Goal: Transaction & Acquisition: Purchase product/service

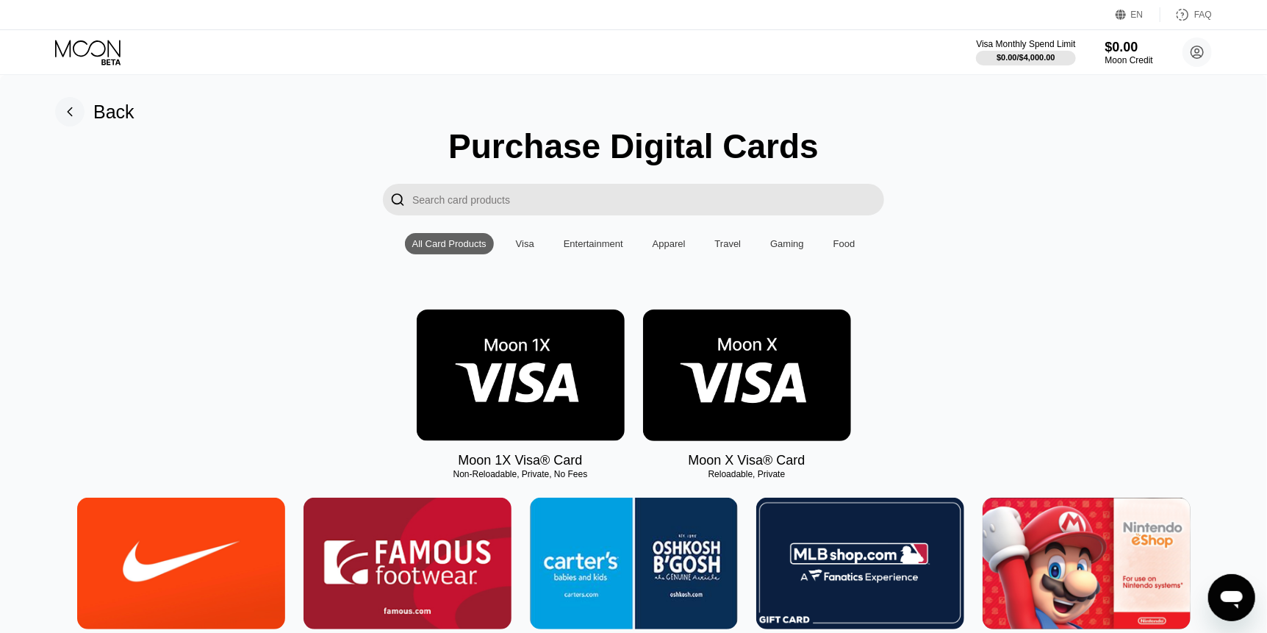
click at [768, 427] on img at bounding box center [747, 376] width 208 height 132
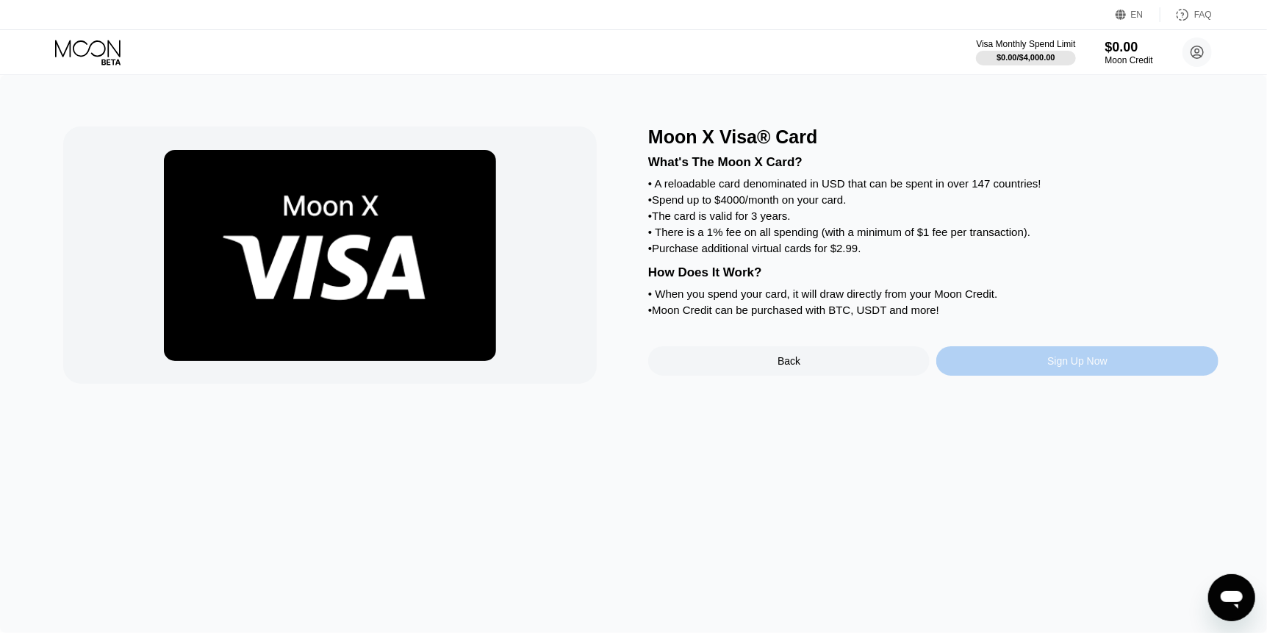
click at [1009, 376] on div "Sign Up Now" at bounding box center [1078, 360] width 282 height 29
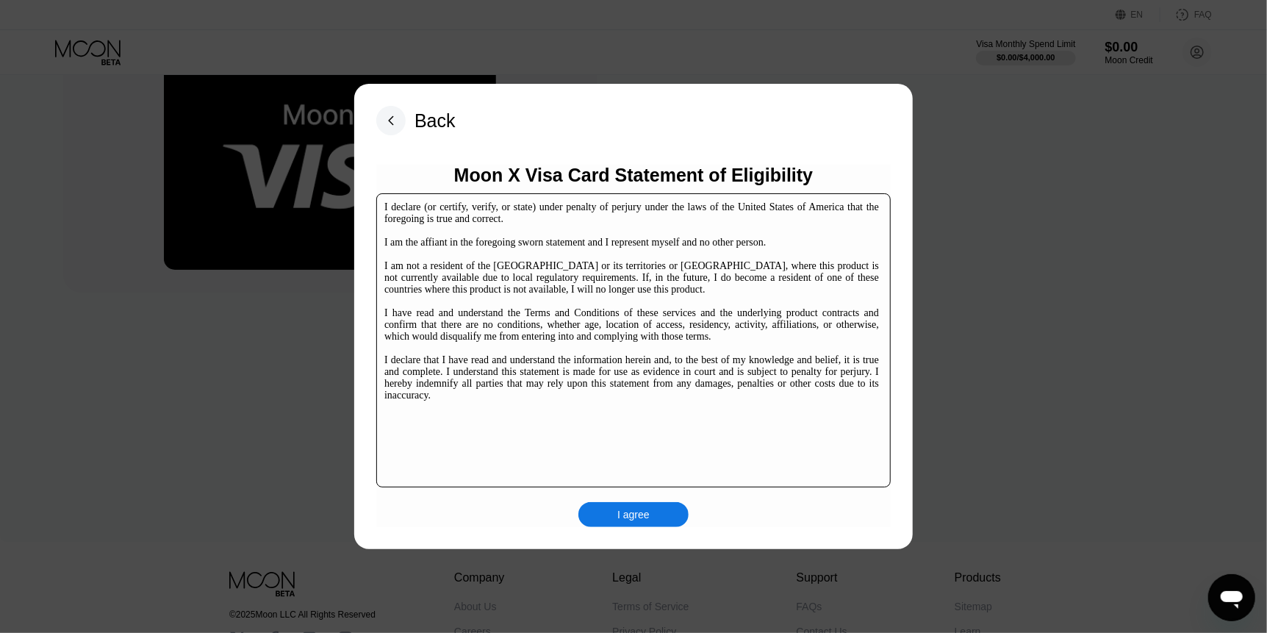
scroll to position [225, 0]
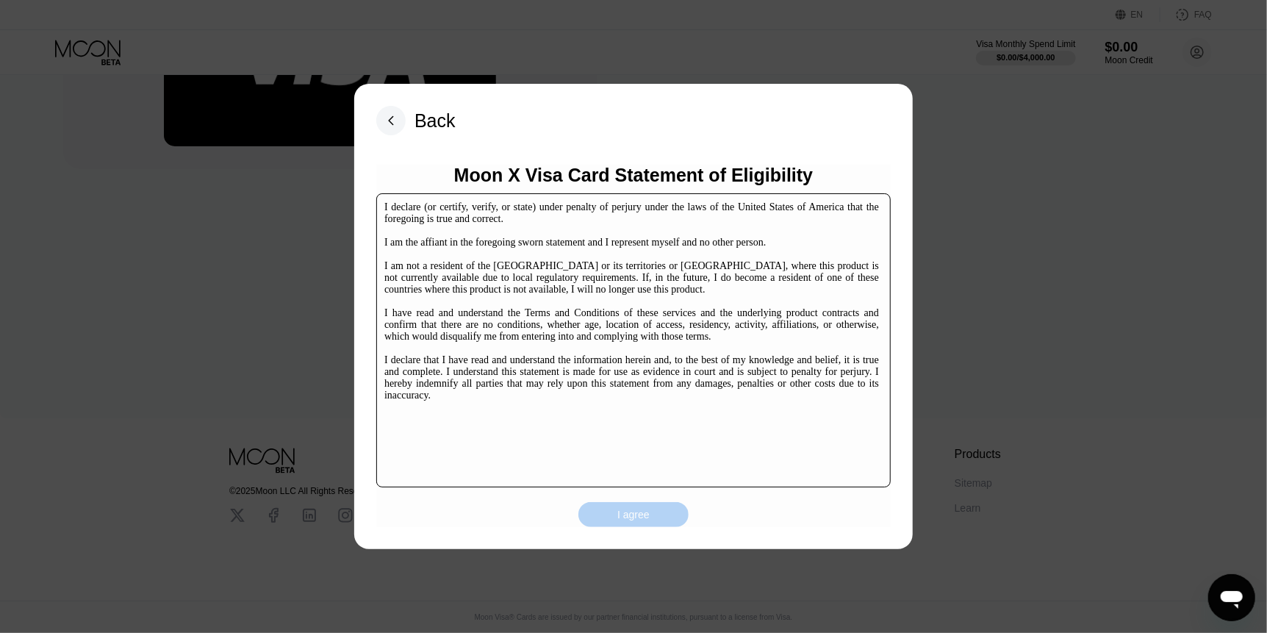
click at [628, 516] on div "I agree" at bounding box center [634, 514] width 32 height 13
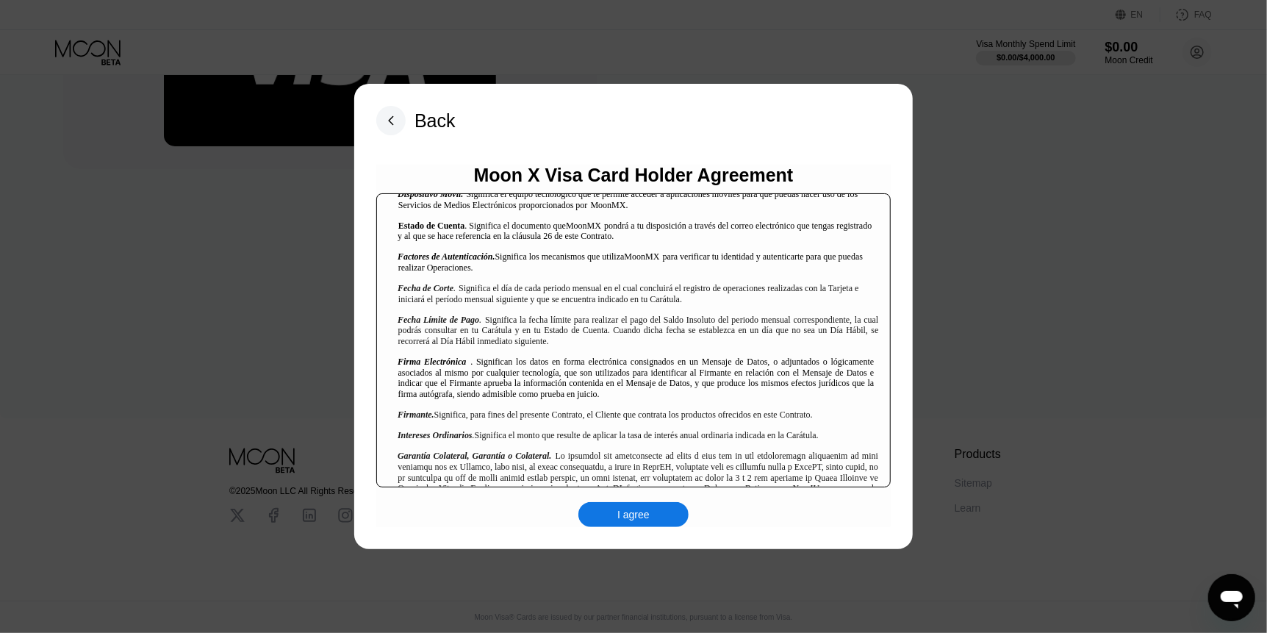
scroll to position [980, 0]
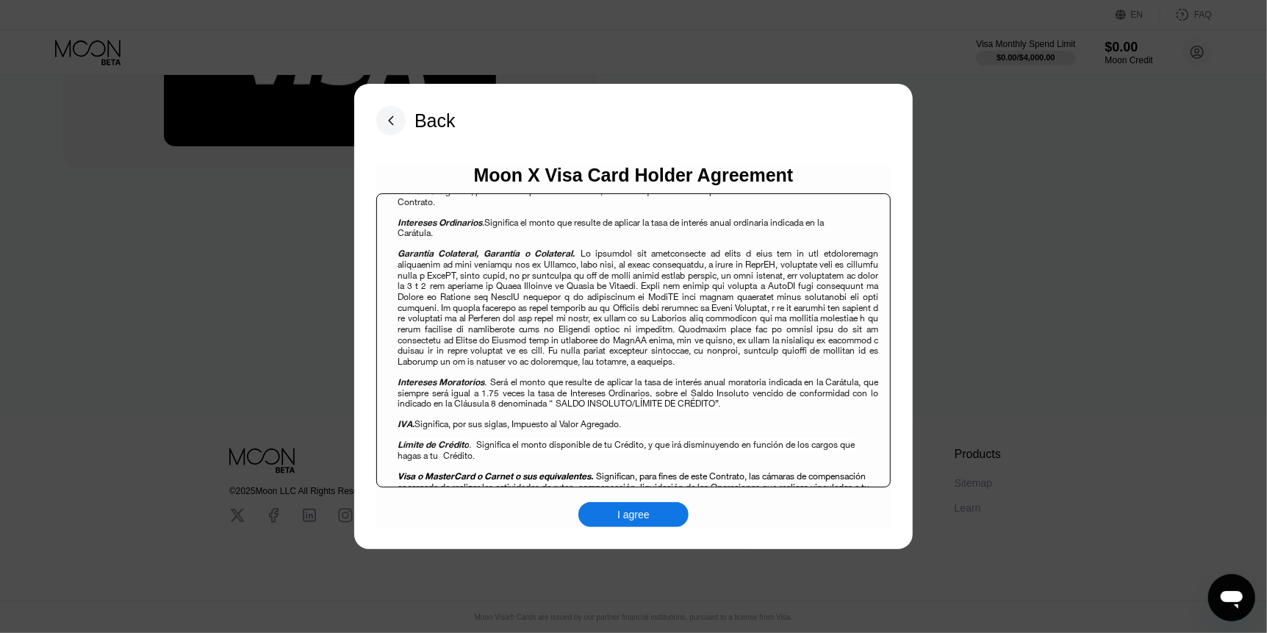
click at [620, 512] on div "I agree" at bounding box center [634, 514] width 32 height 13
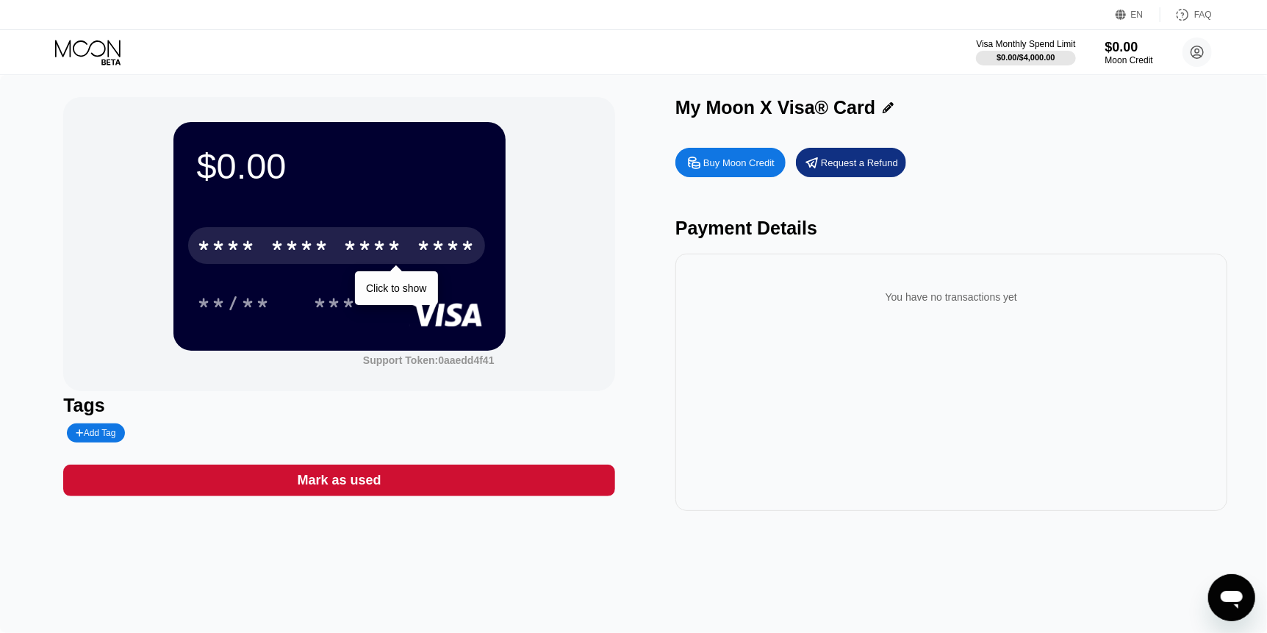
click at [346, 245] on div "* * * *" at bounding box center [373, 248] width 59 height 24
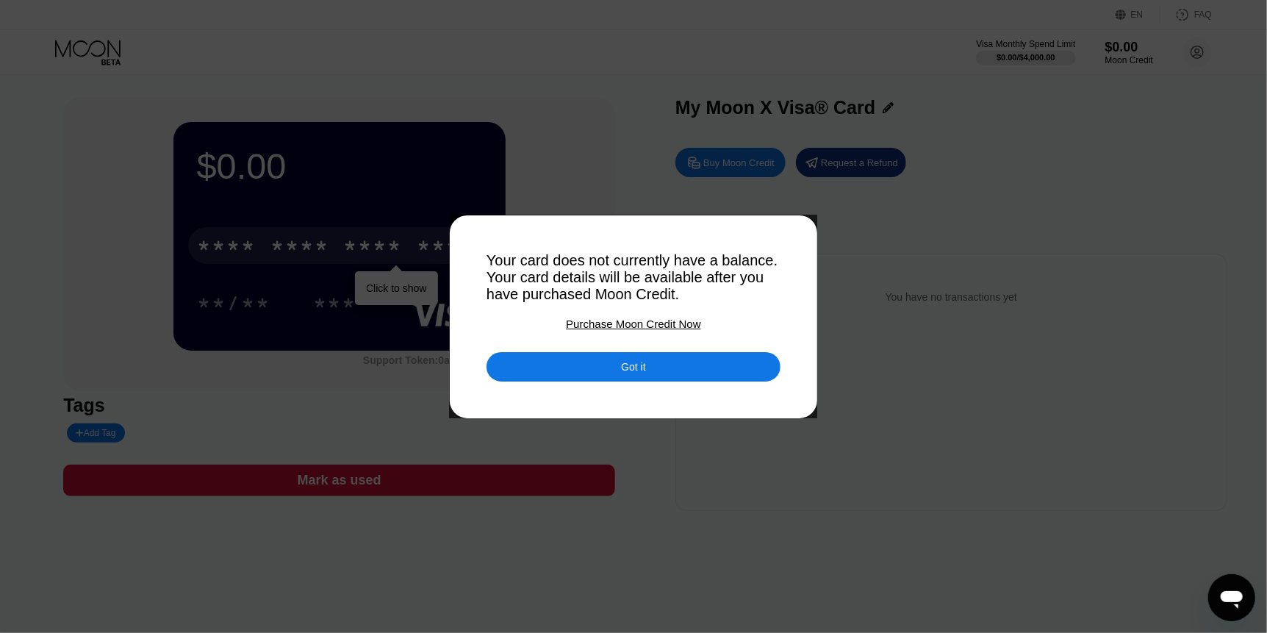
click at [602, 372] on div "Got it" at bounding box center [634, 366] width 294 height 29
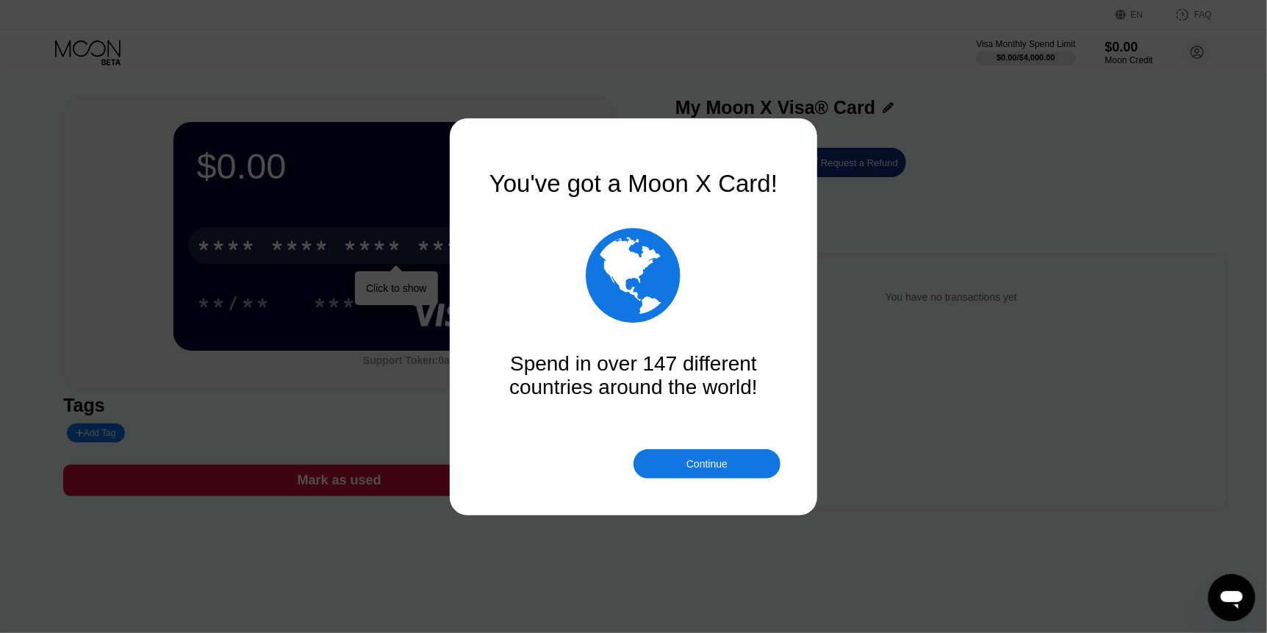
click at [728, 469] on div "Continue" at bounding box center [707, 464] width 41 height 12
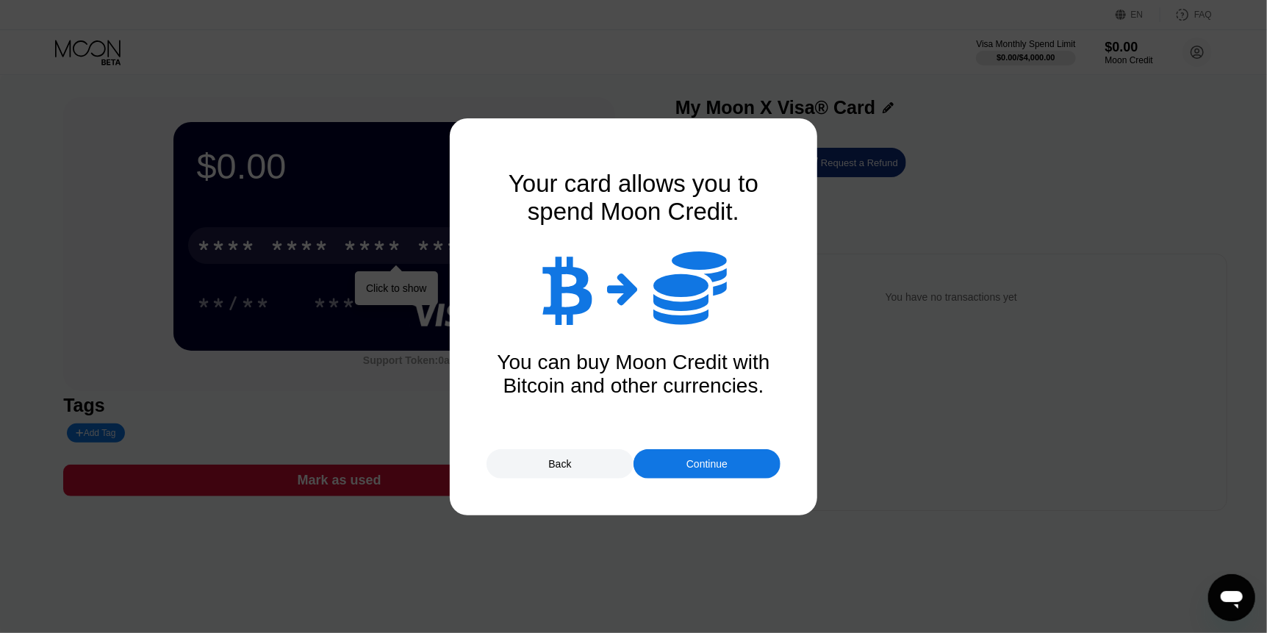
click at [673, 465] on div "Continue" at bounding box center [707, 463] width 147 height 29
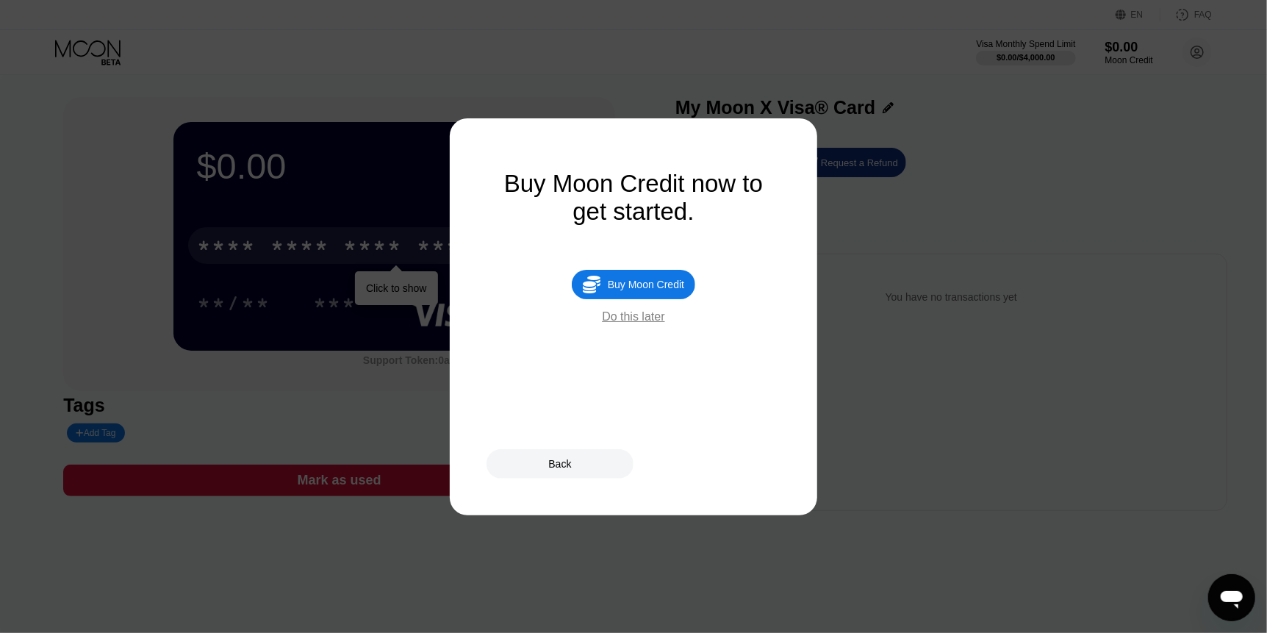
click at [659, 323] on div "Do this later" at bounding box center [633, 316] width 62 height 13
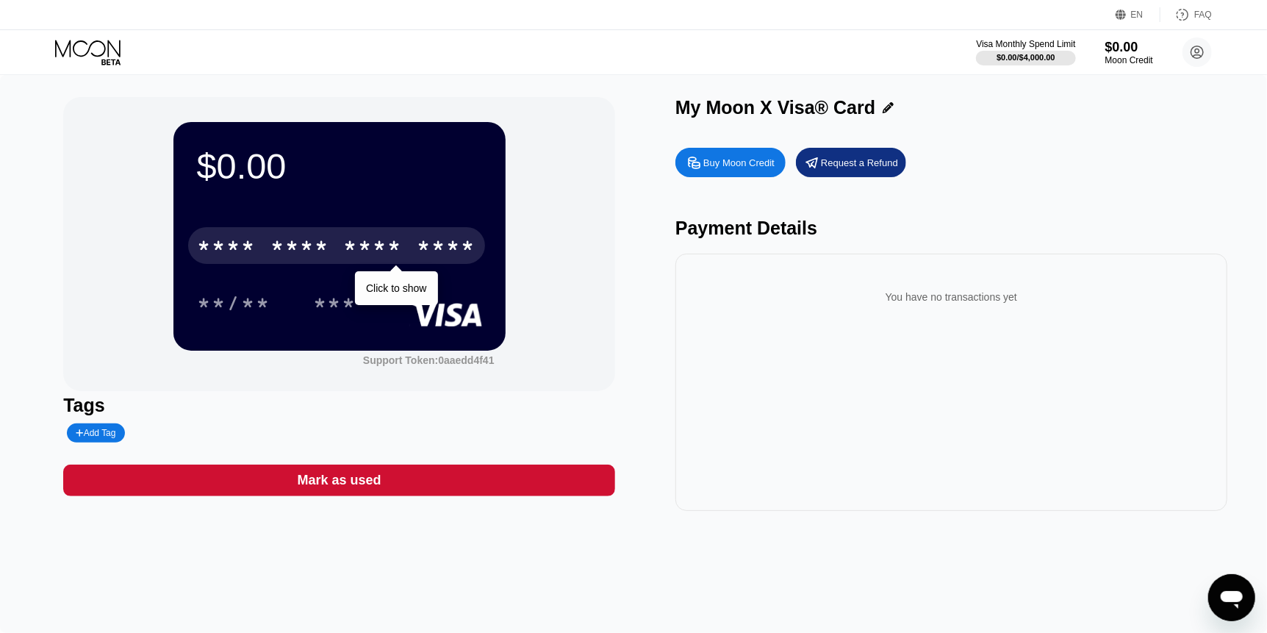
click at [370, 294] on div "***" at bounding box center [346, 303] width 66 height 37
click at [348, 310] on div "***" at bounding box center [335, 305] width 44 height 24
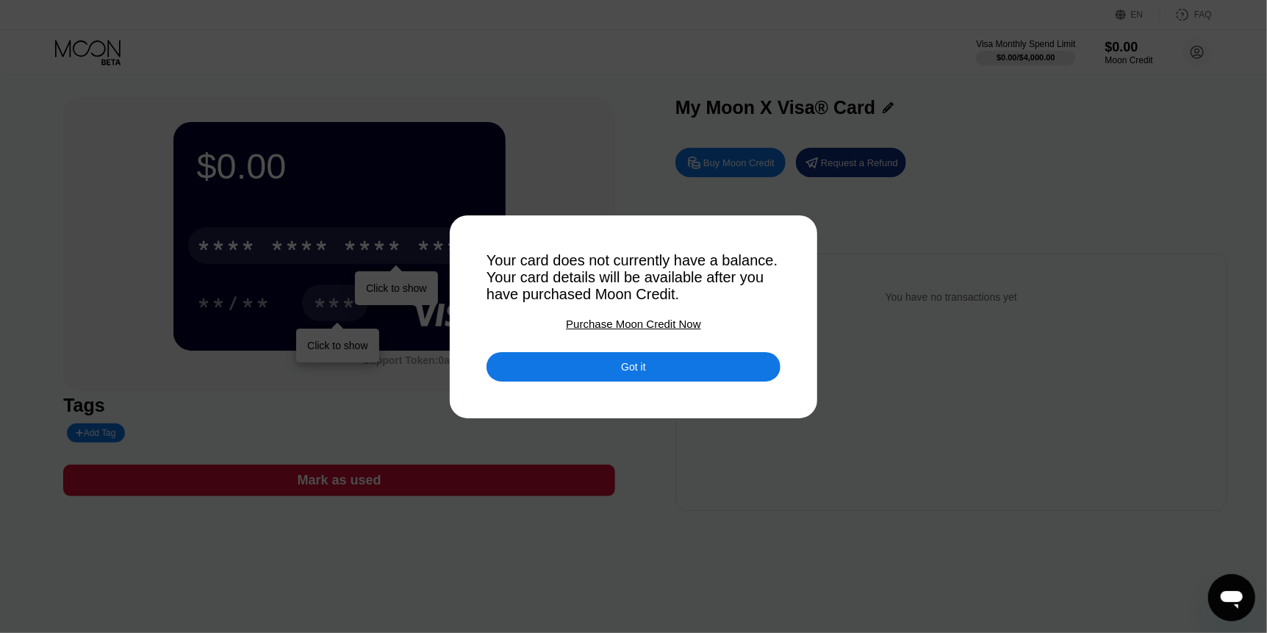
click at [611, 379] on div "Got it" at bounding box center [634, 366] width 294 height 29
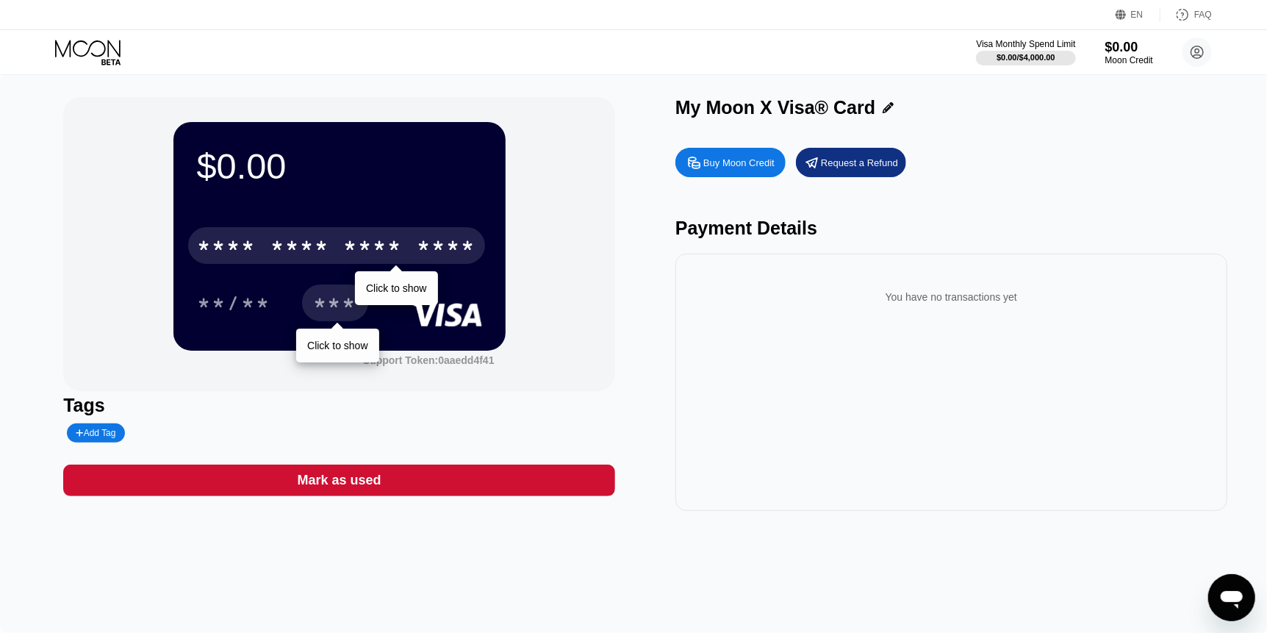
click at [375, 489] on div "Mark as used" at bounding box center [340, 480] width 84 height 17
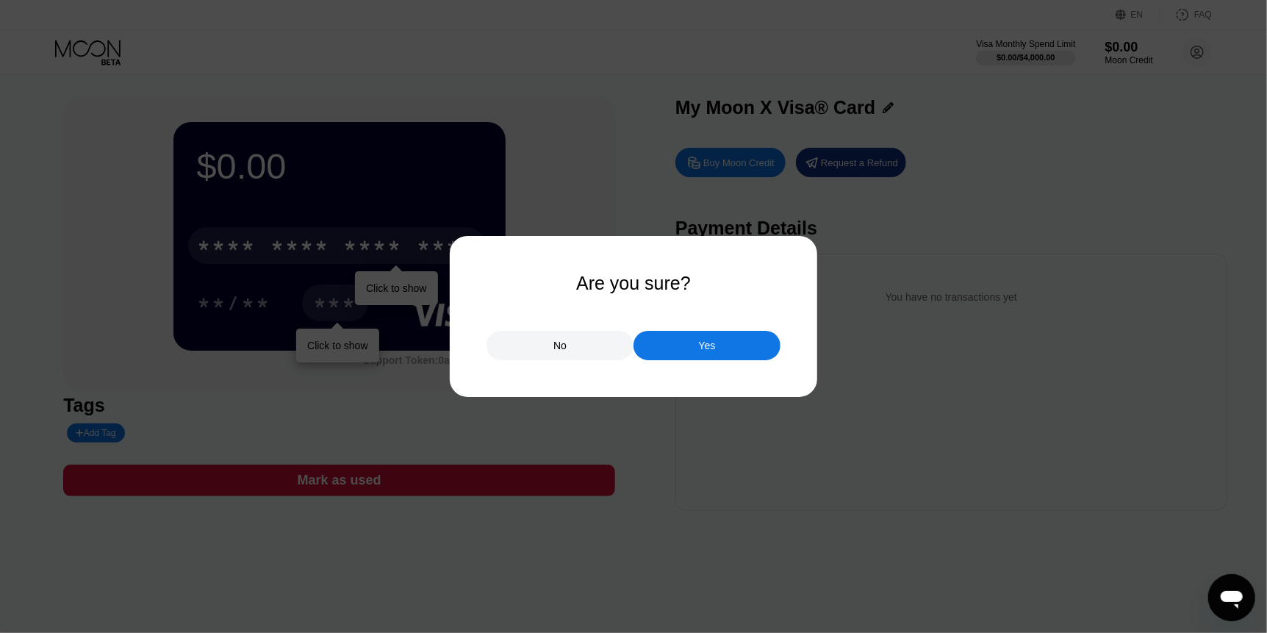
click at [588, 346] on div "No" at bounding box center [560, 345] width 147 height 29
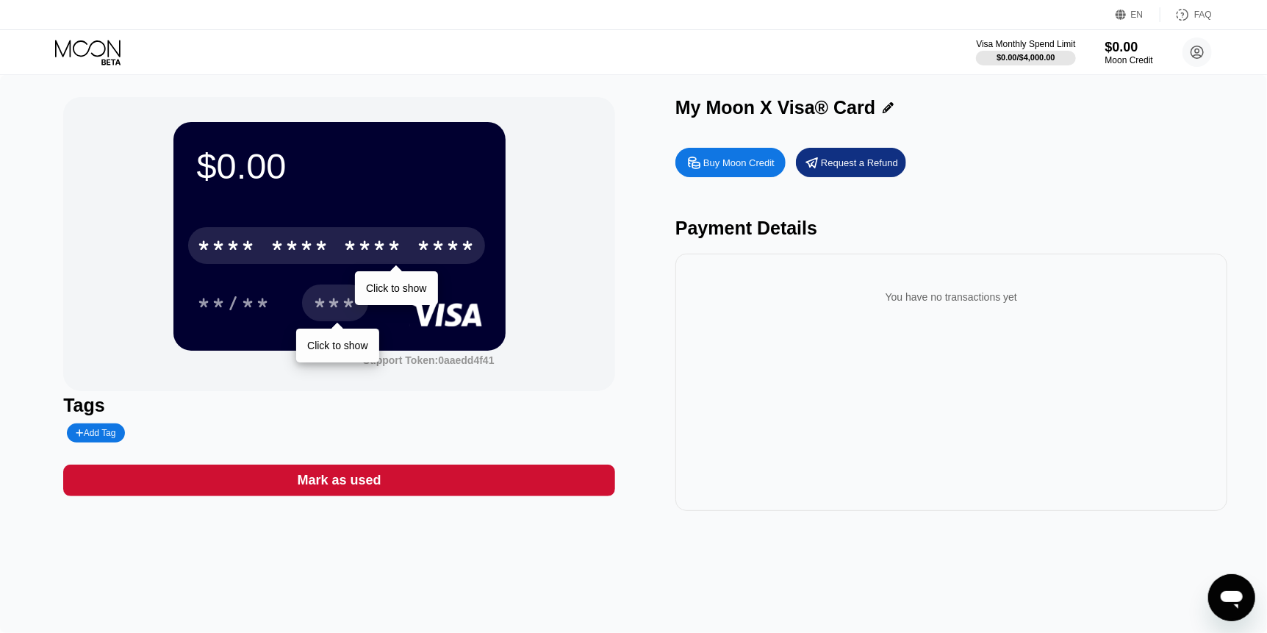
click at [723, 160] on div "Buy Moon Credit" at bounding box center [739, 163] width 71 height 12
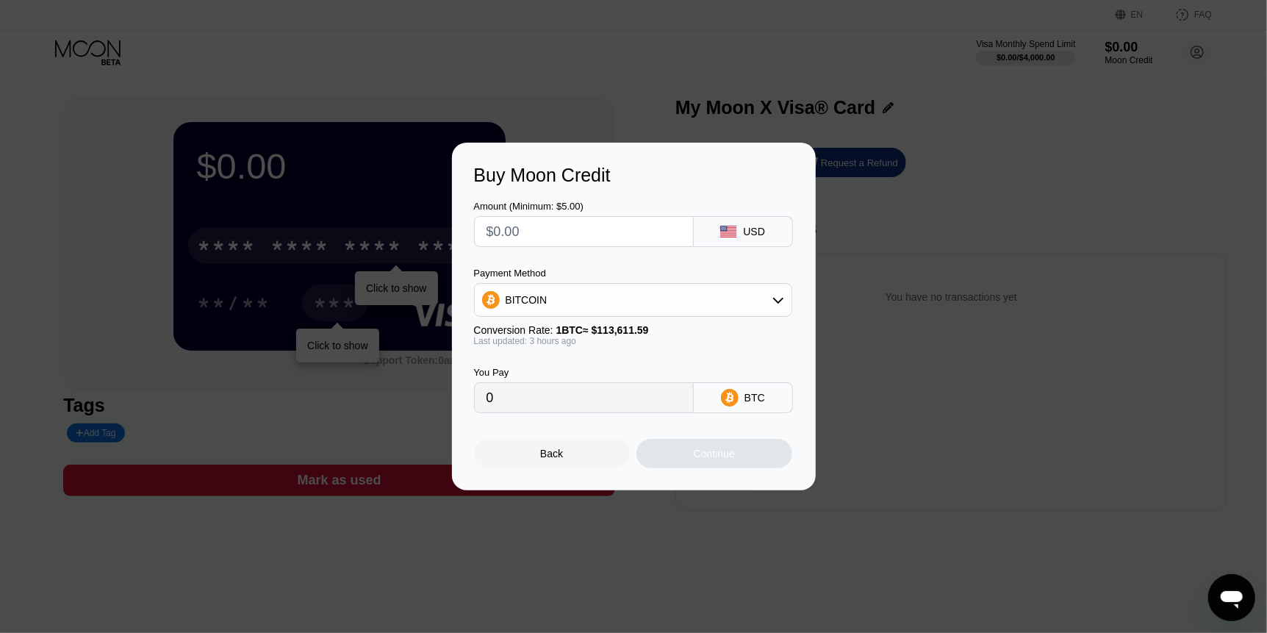
click at [576, 232] on input "text" at bounding box center [584, 231] width 195 height 29
type input "$1"
type input "0.00000881"
type input "$10"
type input "0.00008809"
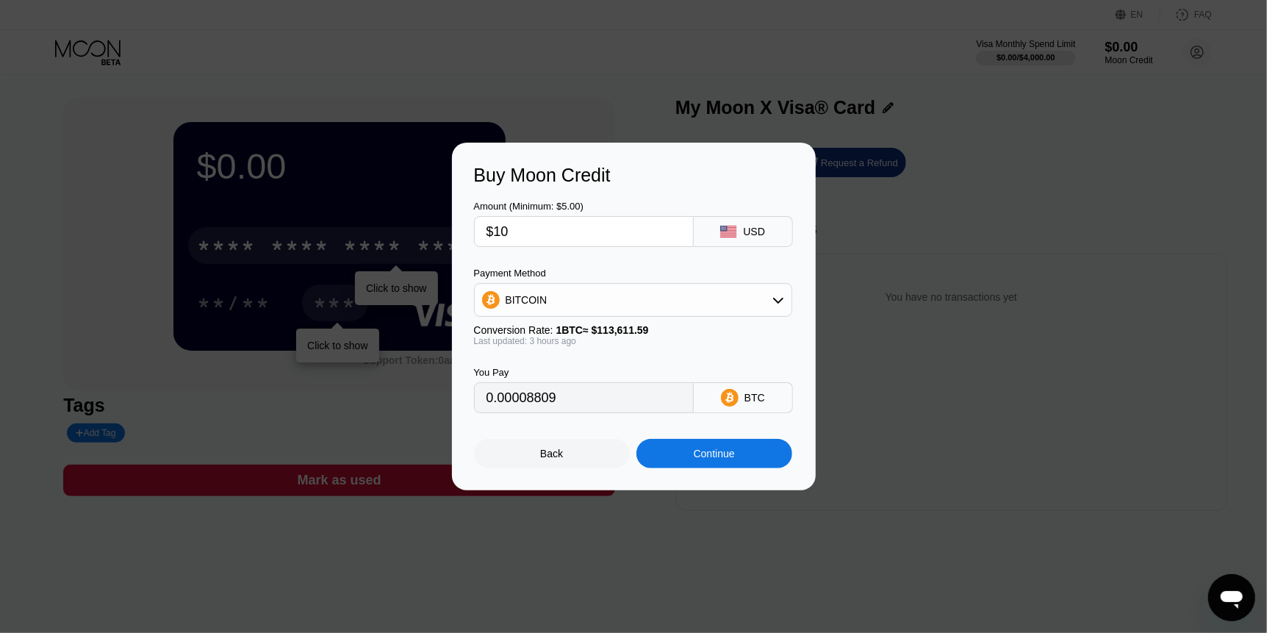
type input "$10"
click at [565, 298] on div "BITCOIN" at bounding box center [633, 299] width 317 height 29
click at [623, 360] on div "You Pay 10.10 USDT TRC-20" at bounding box center [634, 379] width 320 height 67
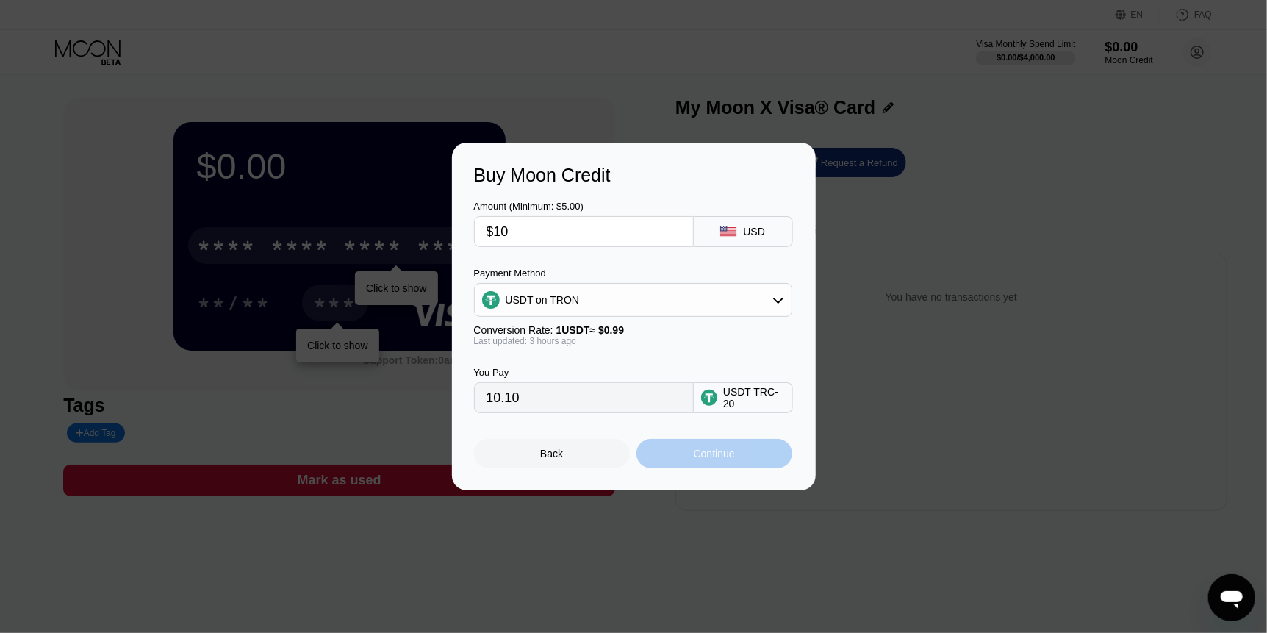
click at [701, 459] on div "Continue" at bounding box center [714, 454] width 41 height 12
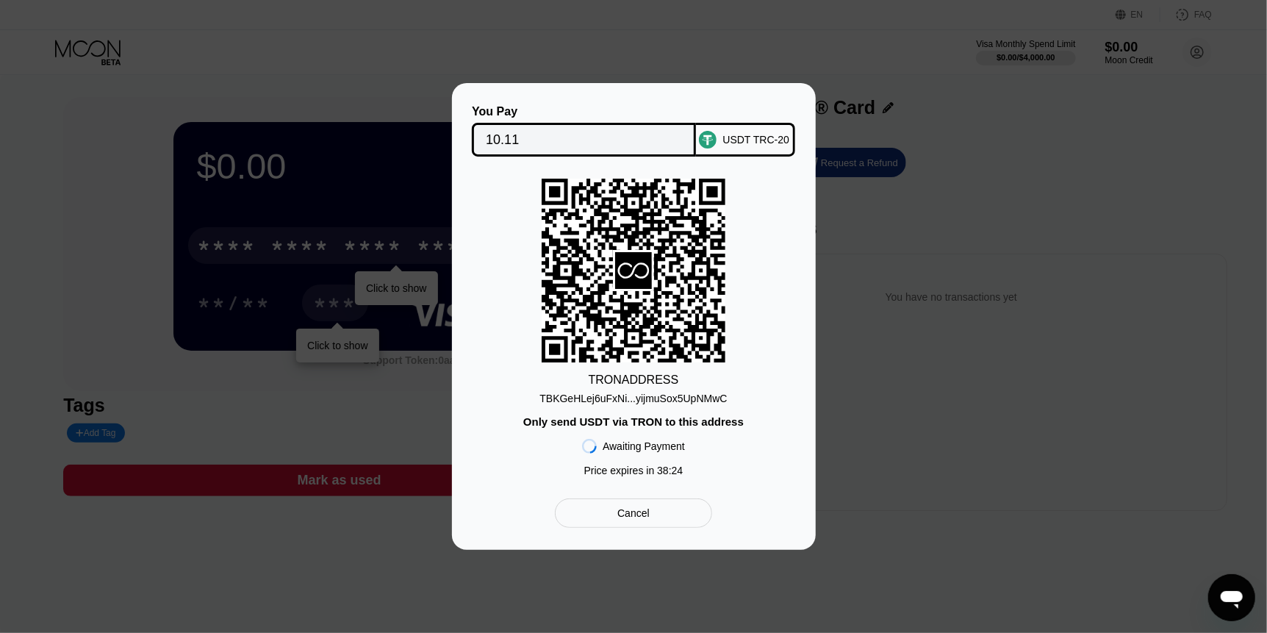
click at [610, 137] on input "10.11" at bounding box center [584, 139] width 196 height 29
click at [543, 135] on input "10.11" at bounding box center [584, 139] width 196 height 29
